Goal: Task Accomplishment & Management: Use online tool/utility

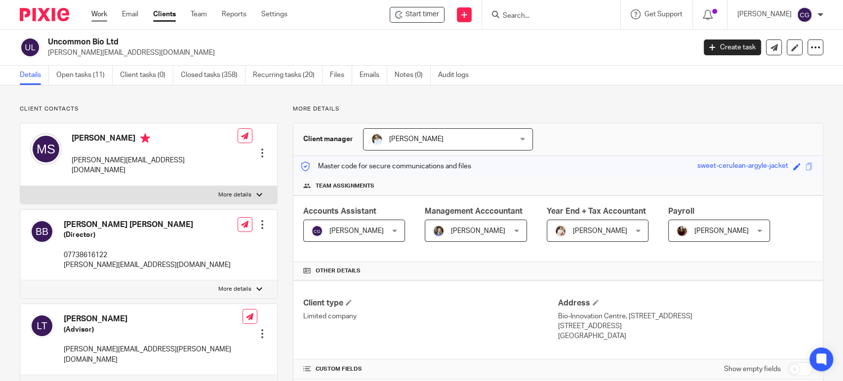
click at [98, 13] on link "Work" at bounding box center [99, 14] width 16 height 10
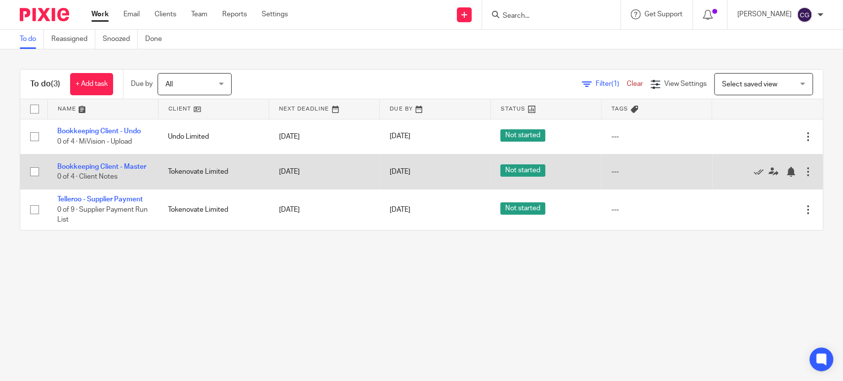
click at [95, 159] on td "Bookkeeping Client - Master 0 of 4 · Client Notes" at bounding box center [102, 171] width 111 height 35
click at [95, 164] on link "Bookkeeping Client - Master" at bounding box center [101, 166] width 89 height 7
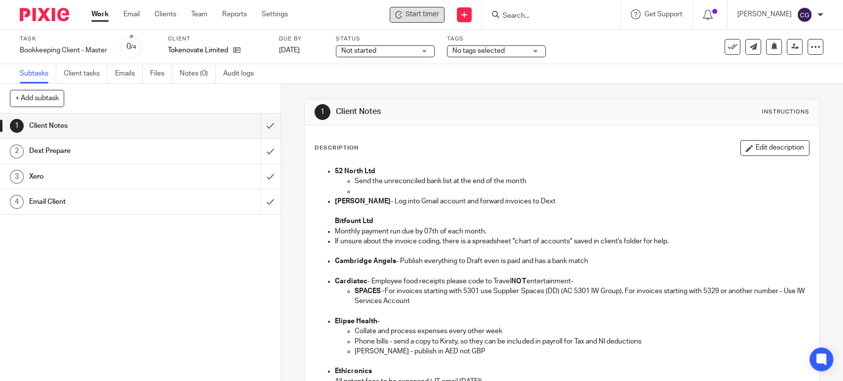
click at [427, 14] on span "Start timer" at bounding box center [422, 14] width 34 height 10
click at [428, 18] on span "Start timer" at bounding box center [422, 14] width 34 height 10
click at [434, 18] on span "Start timer" at bounding box center [422, 14] width 34 height 10
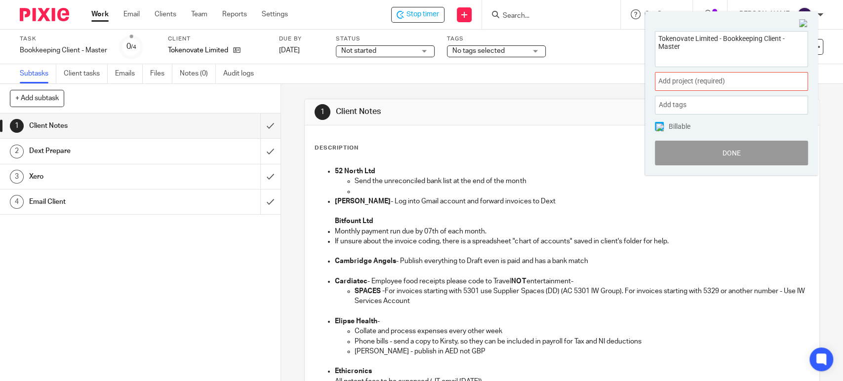
click at [711, 85] on span "Add project (required) :" at bounding box center [720, 81] width 124 height 10
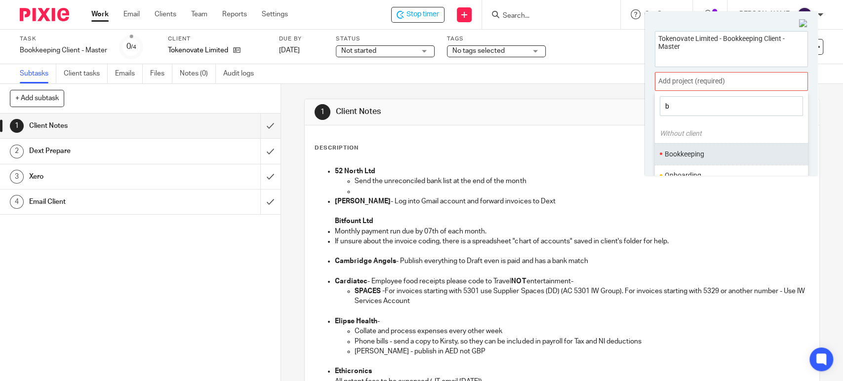
type input "b"
click at [680, 150] on li "Bookkeeping" at bounding box center [728, 154] width 129 height 10
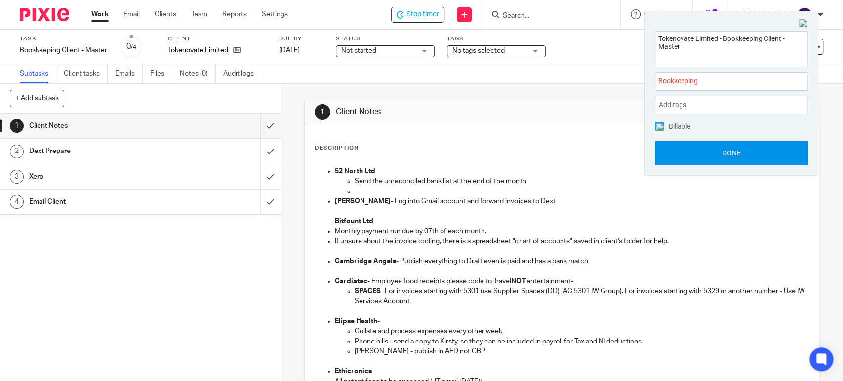
click at [725, 155] on button "Done" at bounding box center [731, 153] width 153 height 25
